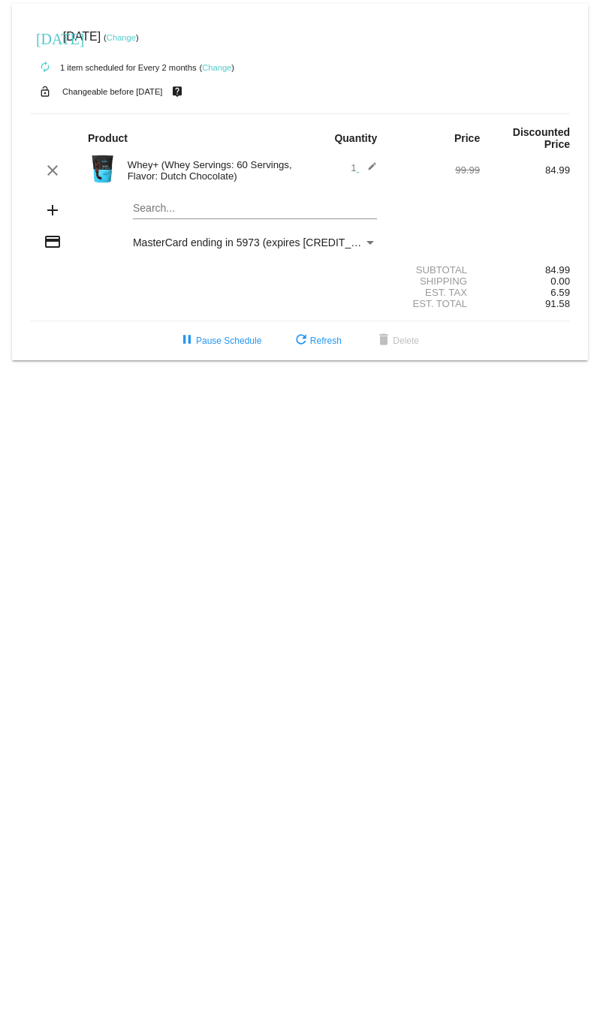
click at [369, 170] on mat-icon "edit" at bounding box center [368, 170] width 18 height 18
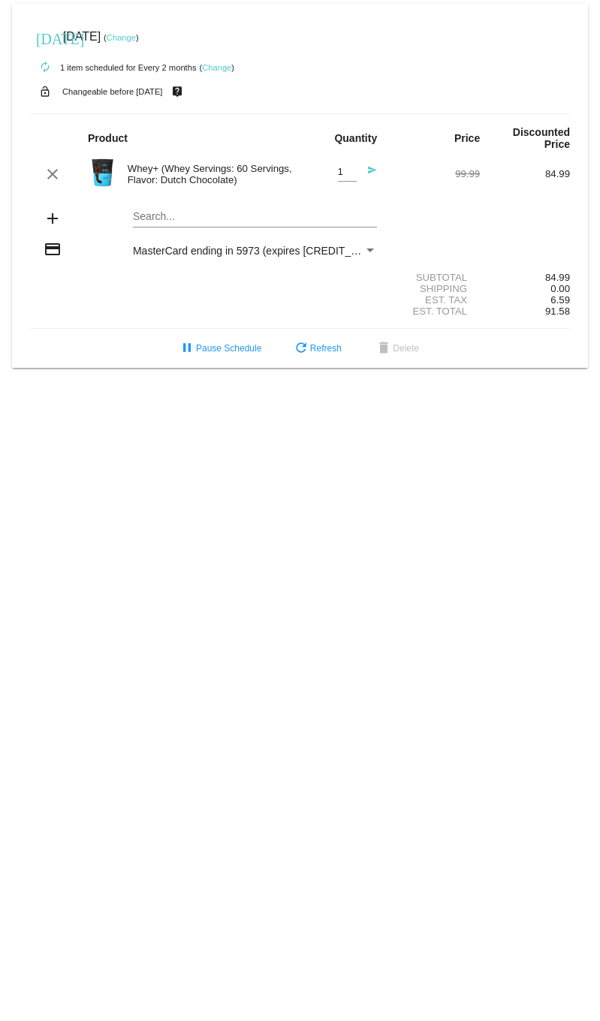
type input "2"
click at [351, 172] on input "2" at bounding box center [347, 172] width 19 height 11
click at [377, 211] on div "Search..." at bounding box center [255, 212] width 244 height 29
click at [136, 40] on link "Change" at bounding box center [121, 37] width 29 height 9
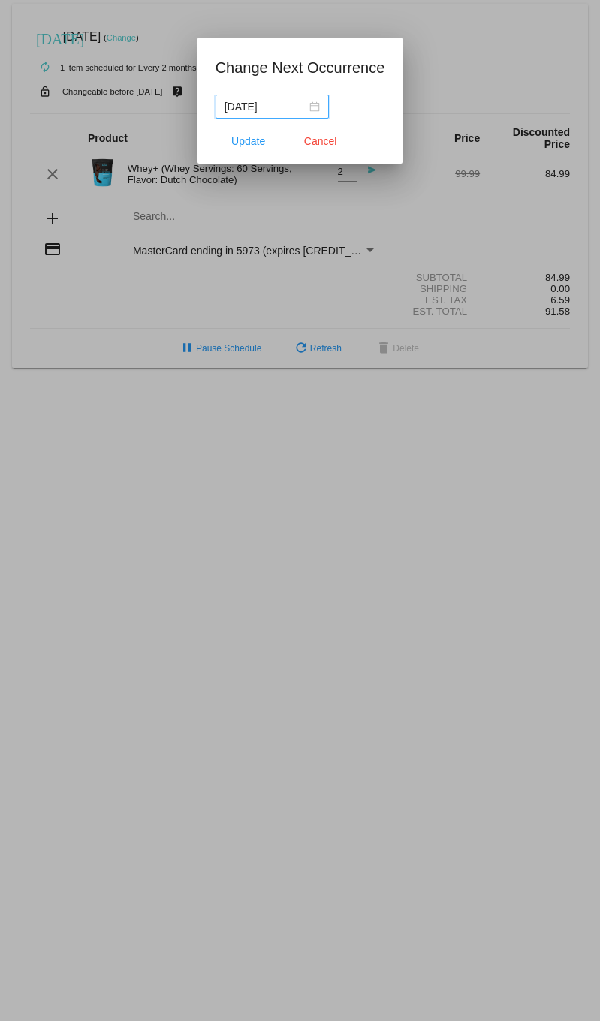
click at [314, 110] on nz-date-picker "2025-08-30" at bounding box center [271, 107] width 113 height 24
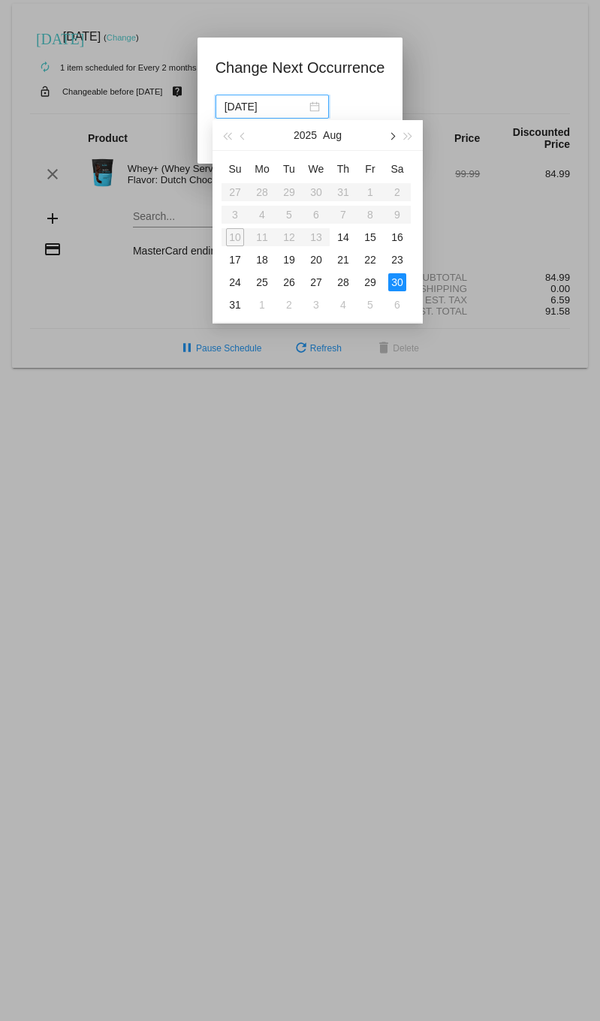
click at [396, 136] on button "button" at bounding box center [391, 135] width 17 height 30
click at [294, 282] on div "30" at bounding box center [289, 282] width 18 height 18
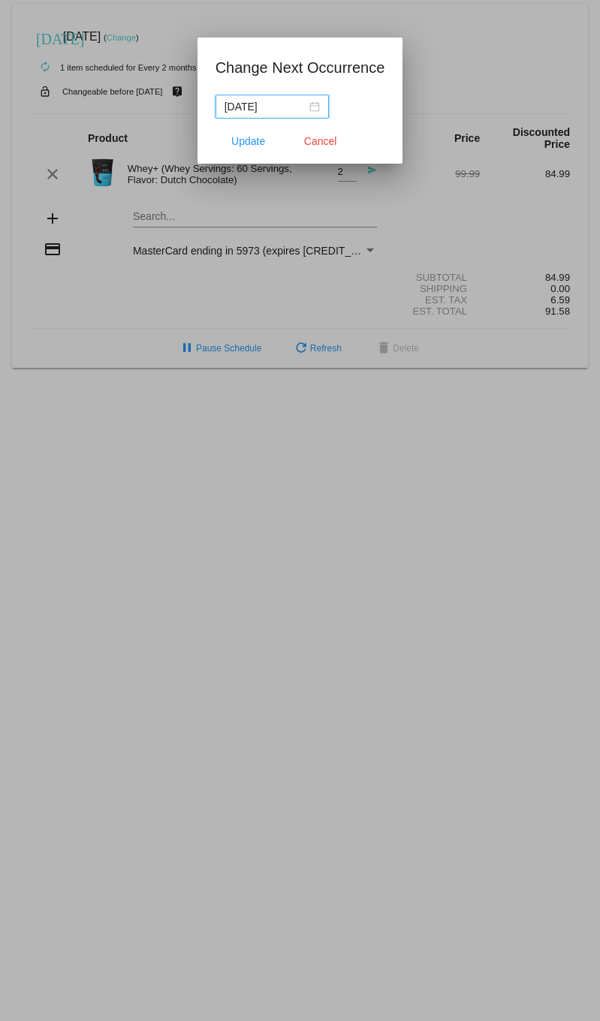
type input "2025-09-30"
click at [239, 152] on button "Update" at bounding box center [248, 141] width 66 height 27
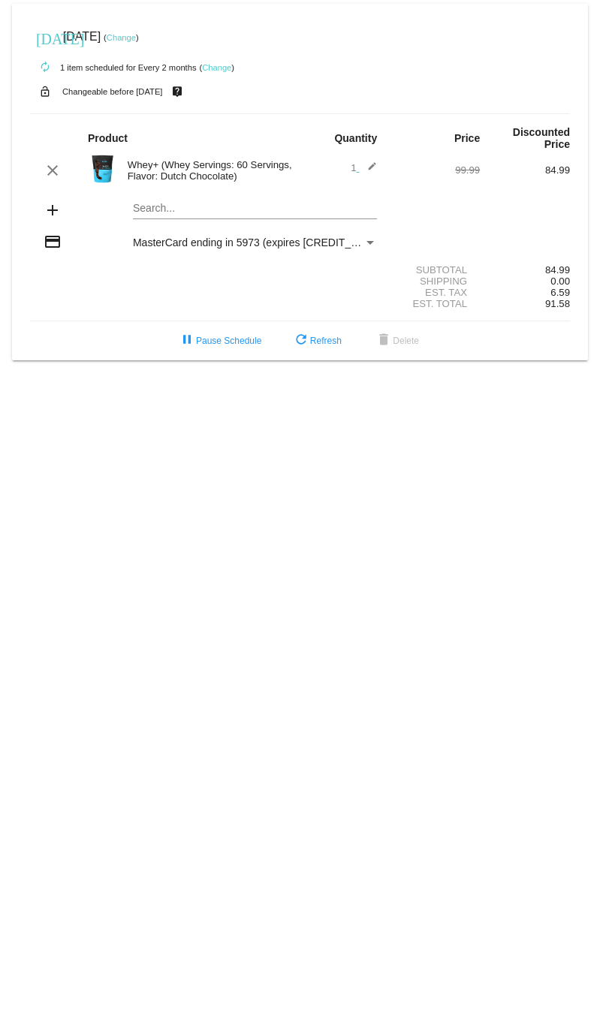
click at [356, 112] on span "1 edit" at bounding box center [363, 167] width 26 height 11
click at [354, 112] on span "1 edit" at bounding box center [363, 167] width 26 height 11
click at [352, 112] on span "1 edit" at bounding box center [363, 167] width 26 height 11
click at [368, 112] on mat-icon "edit" at bounding box center [368, 170] width 18 height 18
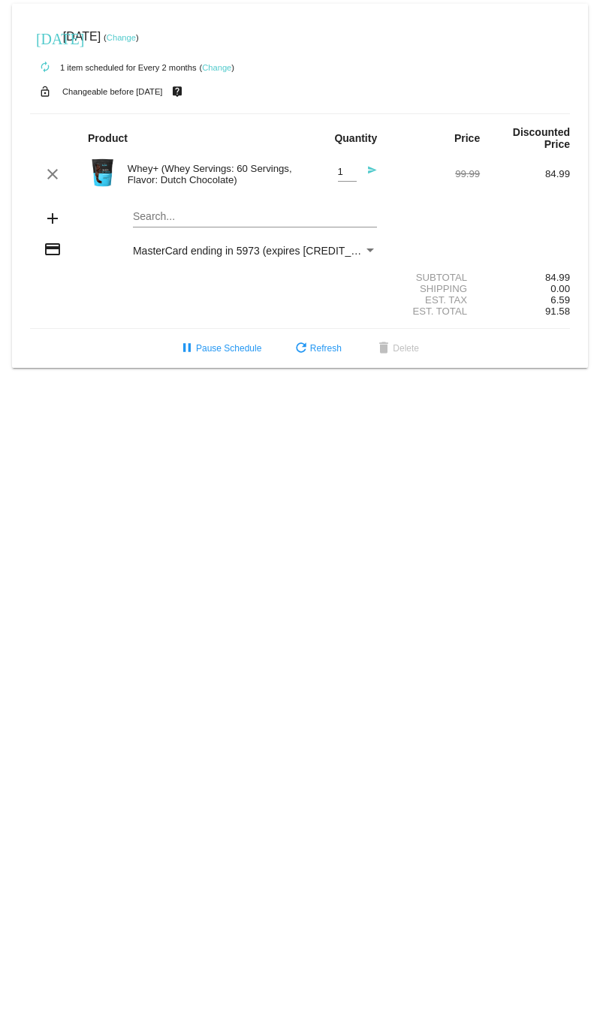
type input "2"
click at [347, 112] on input "2" at bounding box center [347, 172] width 19 height 11
click at [342, 112] on div "Search..." at bounding box center [255, 212] width 244 height 29
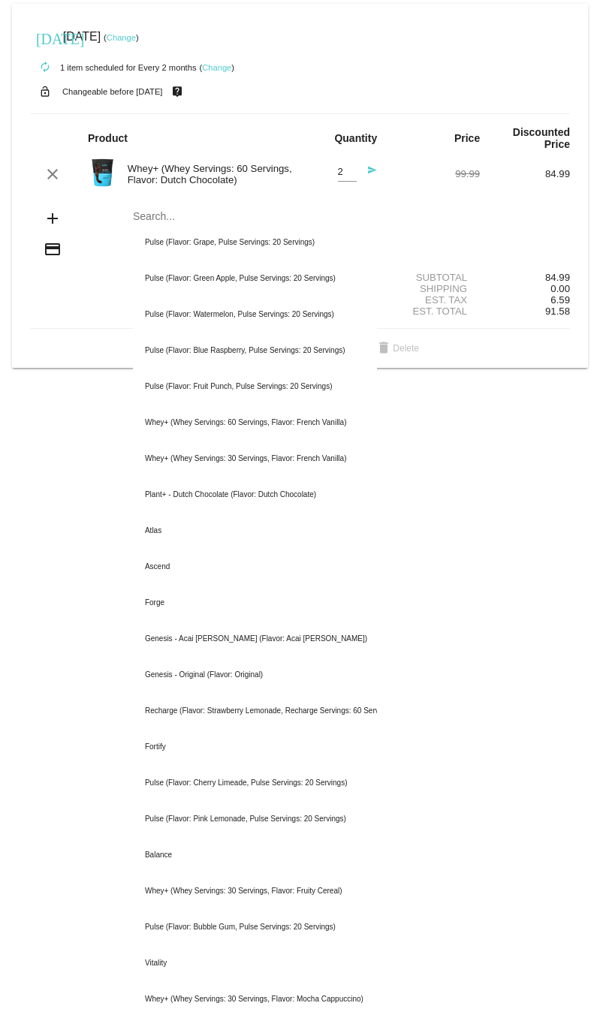
click at [485, 112] on div "add Search... Pulse (Flavor: Grape, Pulse Servings: 20 Servings) Pulse (Flavor:…" at bounding box center [300, 219] width 540 height 43
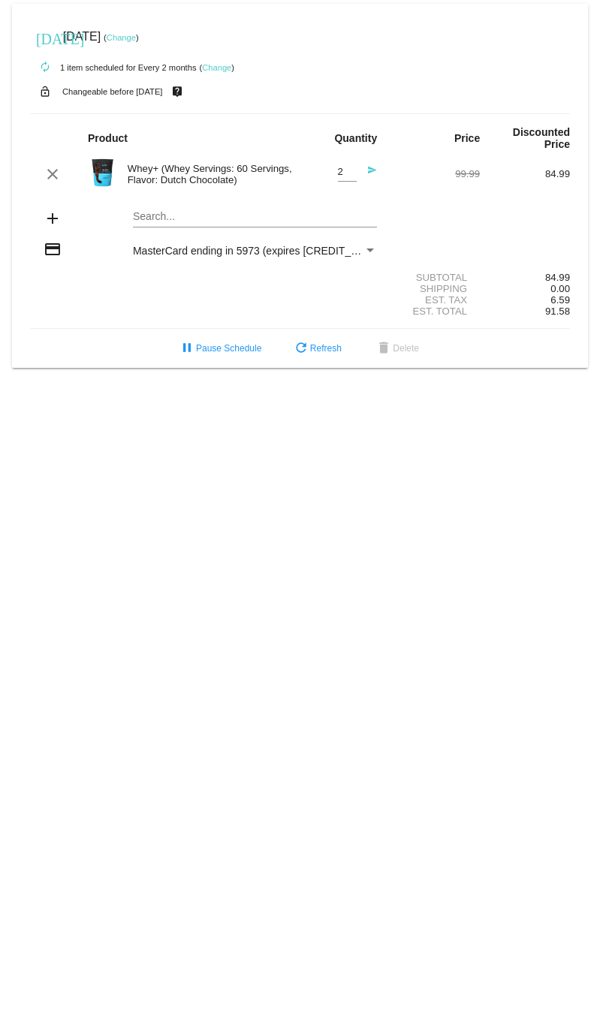
click at [370, 112] on mat-icon "send" at bounding box center [368, 174] width 18 height 18
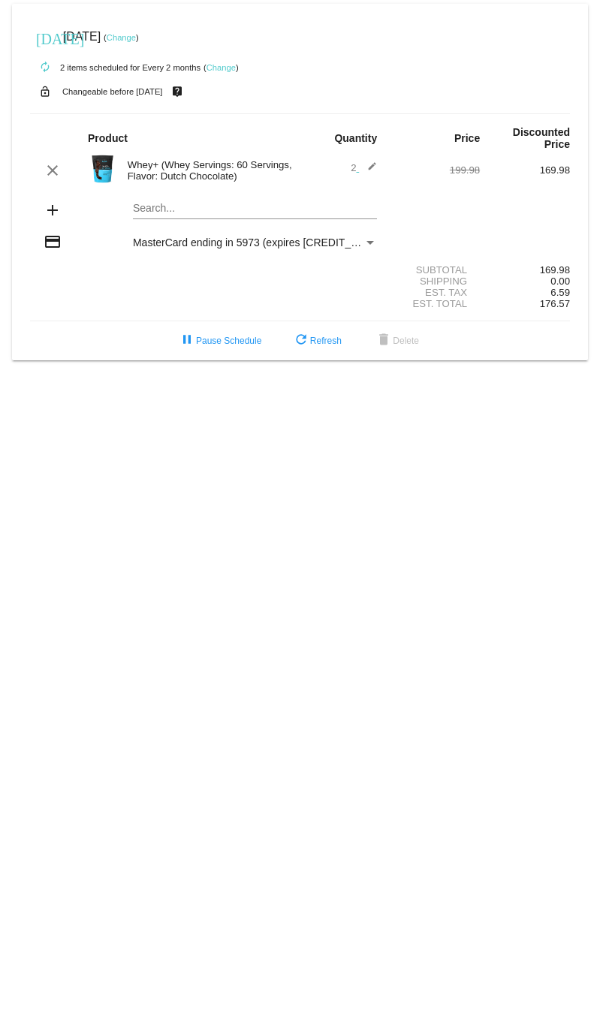
click at [325, 112] on span "MasterCard ending in 5973 (expires [CREDIT_CARD_DATA])" at bounding box center [276, 242] width 287 height 12
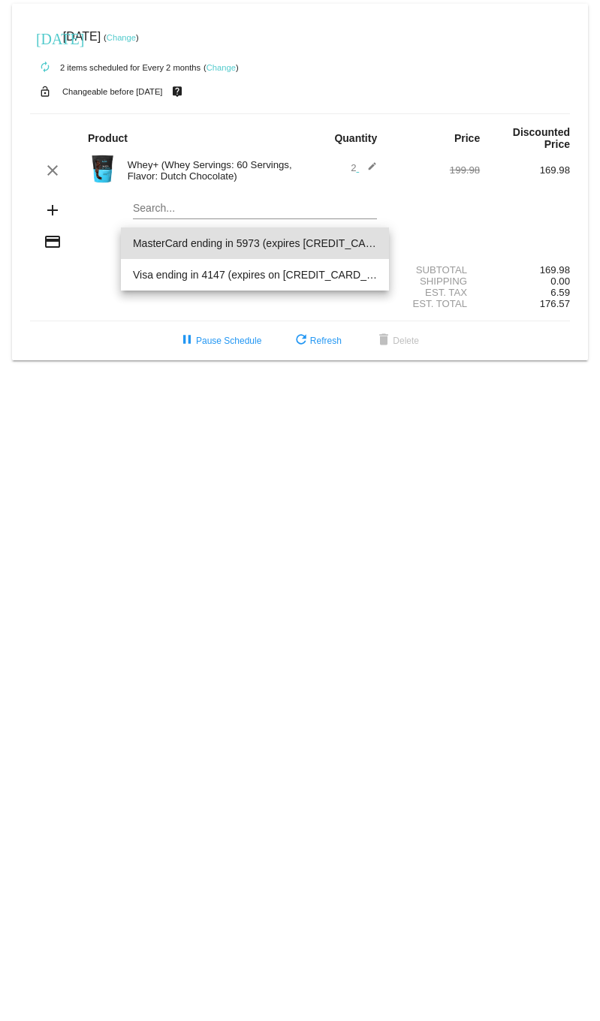
click at [254, 112] on span "MasterCard ending in 5973 (expires [CREDIT_CARD_DATA])" at bounding box center [255, 243] width 244 height 32
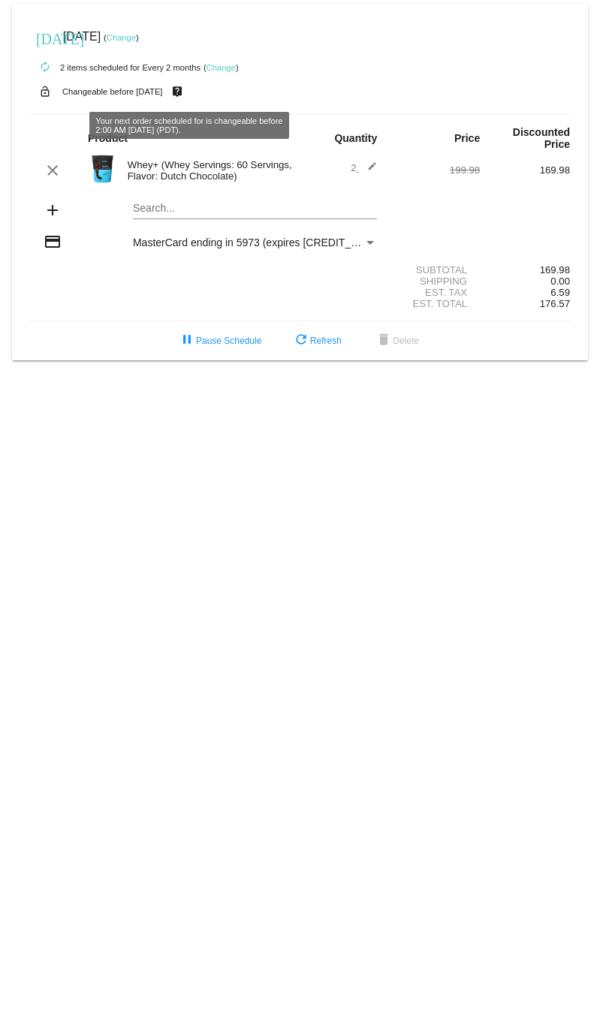
click at [185, 92] on mat-icon "live_help" at bounding box center [177, 92] width 18 height 20
click at [186, 92] on mat-icon "live_help" at bounding box center [177, 92] width 18 height 20
click at [186, 94] on mat-icon "live_help" at bounding box center [177, 92] width 18 height 20
